Goal: Task Accomplishment & Management: Complete application form

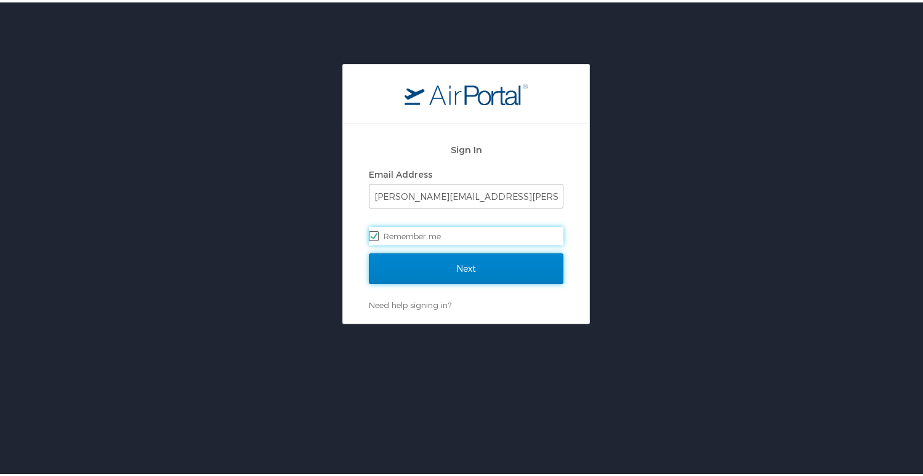
click at [478, 268] on input "Next" at bounding box center [466, 266] width 195 height 31
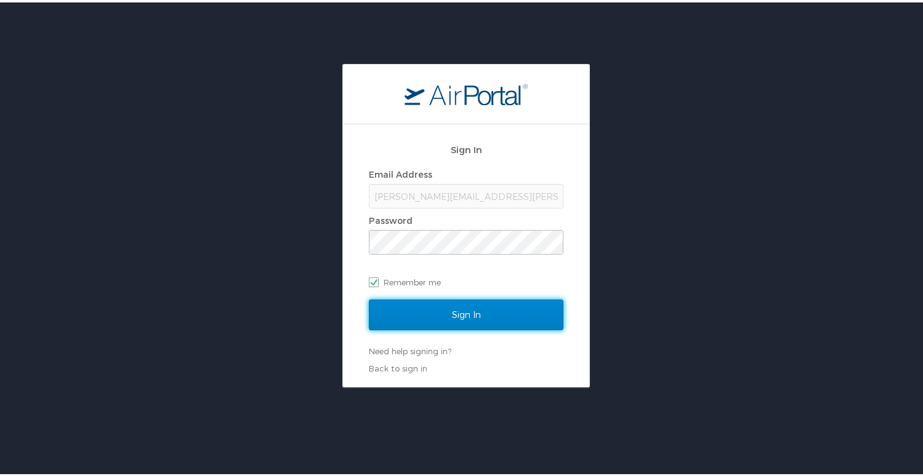
click at [468, 308] on input "Sign In" at bounding box center [466, 312] width 195 height 31
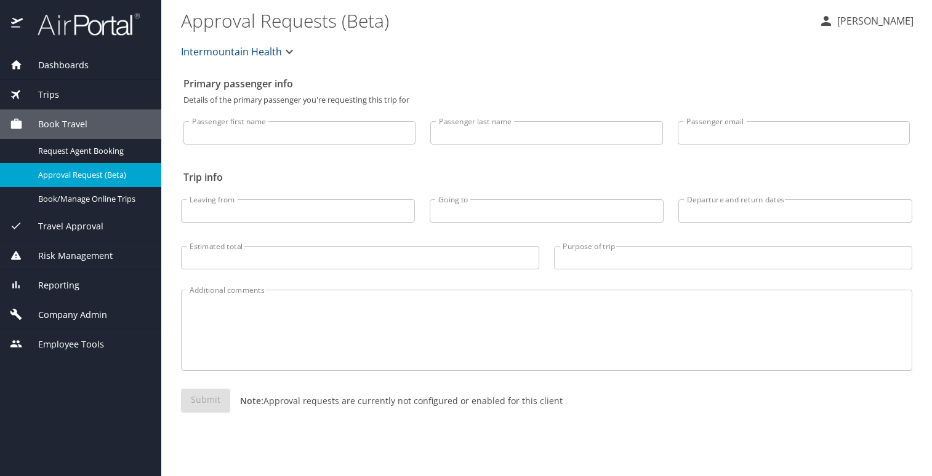
click at [63, 313] on span "Company Admin" at bounding box center [65, 315] width 84 height 14
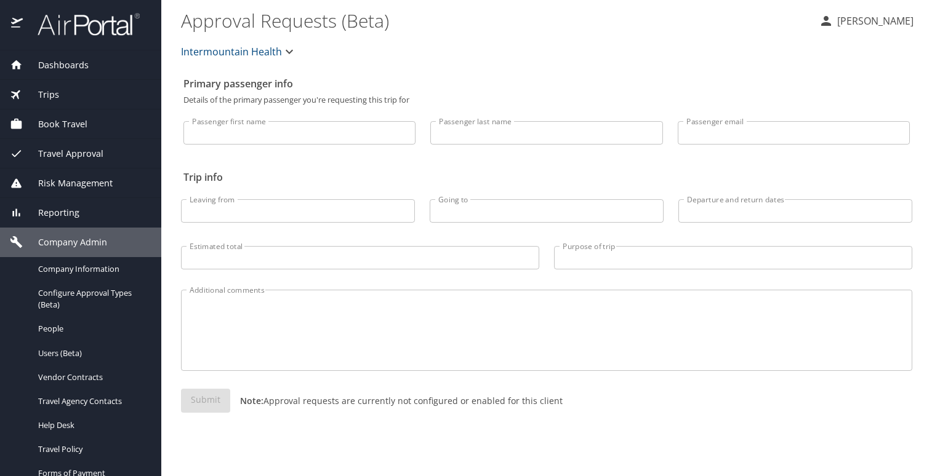
click at [268, 50] on span "Intermountain Health" at bounding box center [231, 51] width 101 height 17
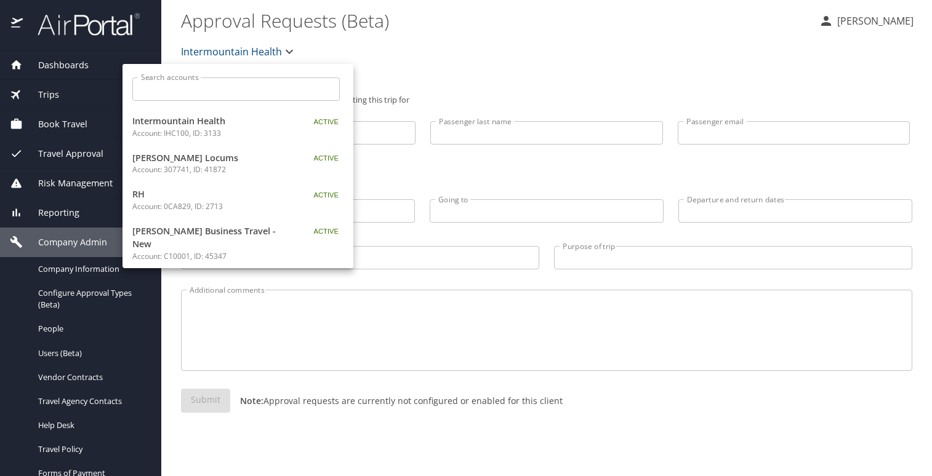
click at [219, 88] on input "Search accounts" at bounding box center [239, 89] width 199 height 23
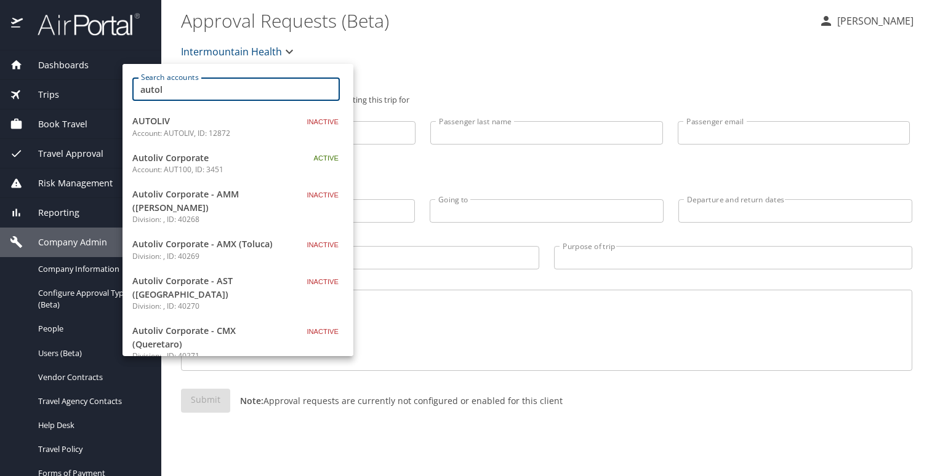
type input "autol"
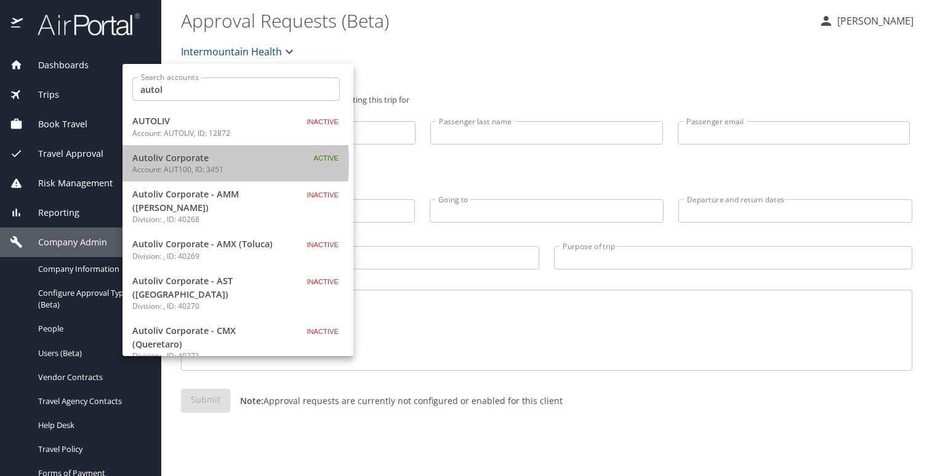
click at [174, 163] on span "Autoliv Corporate" at bounding box center [209, 158] width 154 height 14
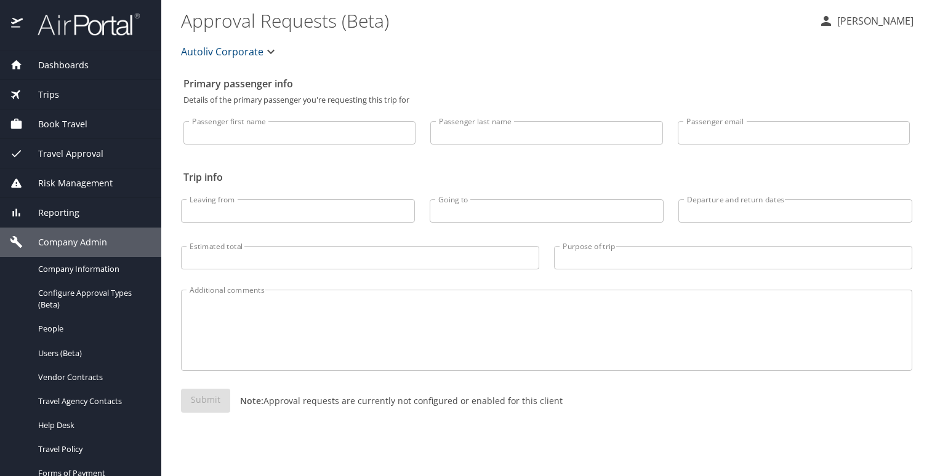
click at [307, 454] on div "Primary passenger info Details of the primary passenger you're requesting this …" at bounding box center [546, 273] width 731 height 405
